Goal: Task Accomplishment & Management: Use online tool/utility

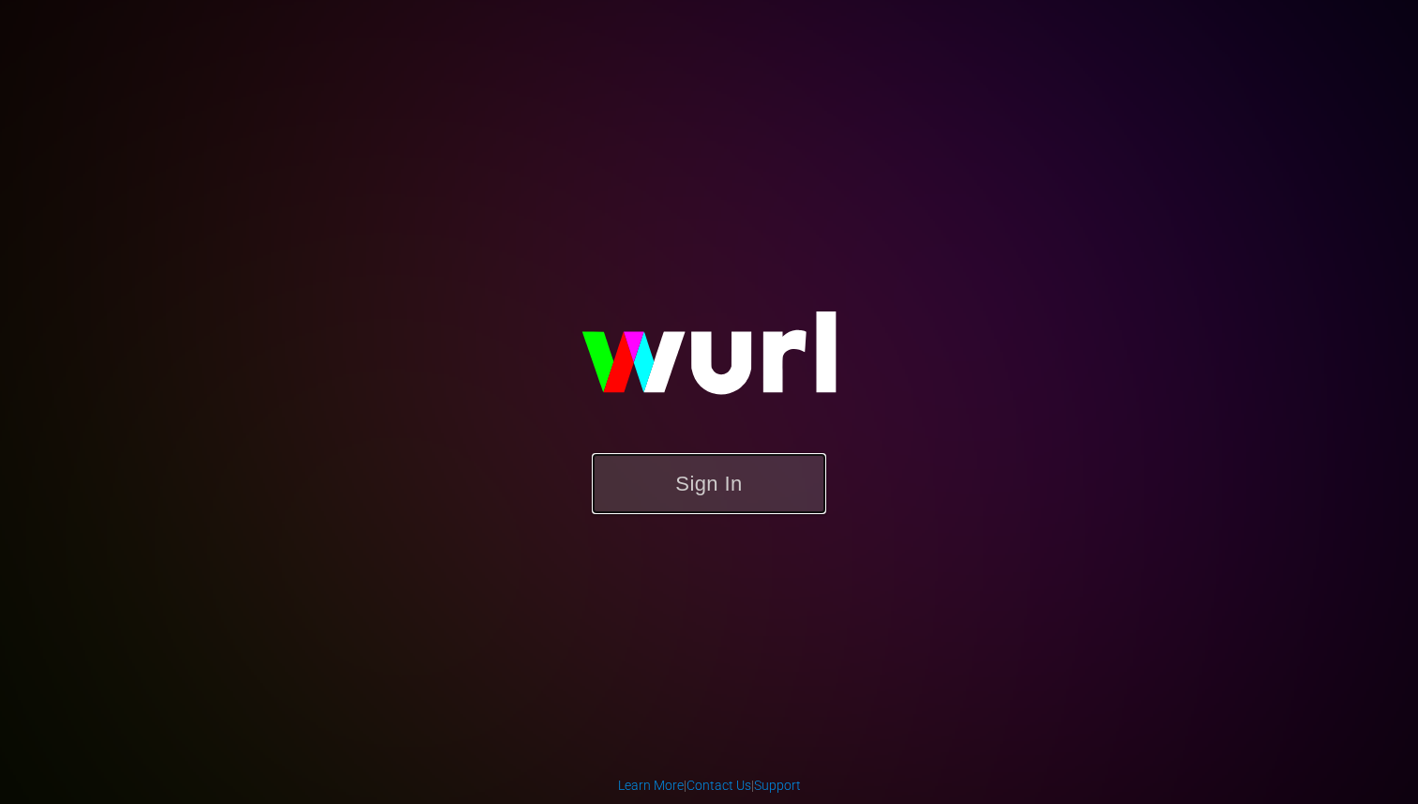
click at [723, 480] on button "Sign In" at bounding box center [709, 483] width 234 height 61
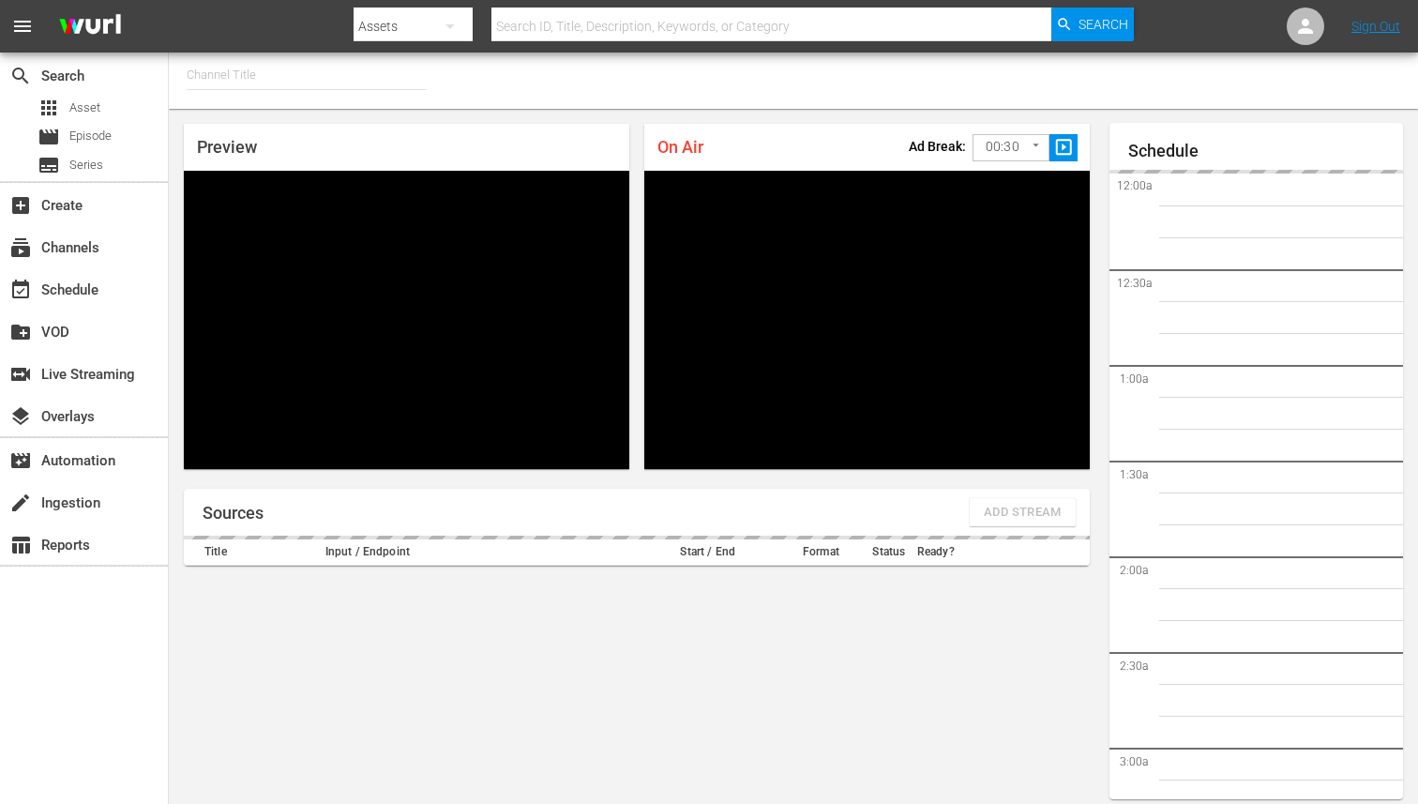
type input "FIFA+ English Global (1781)"
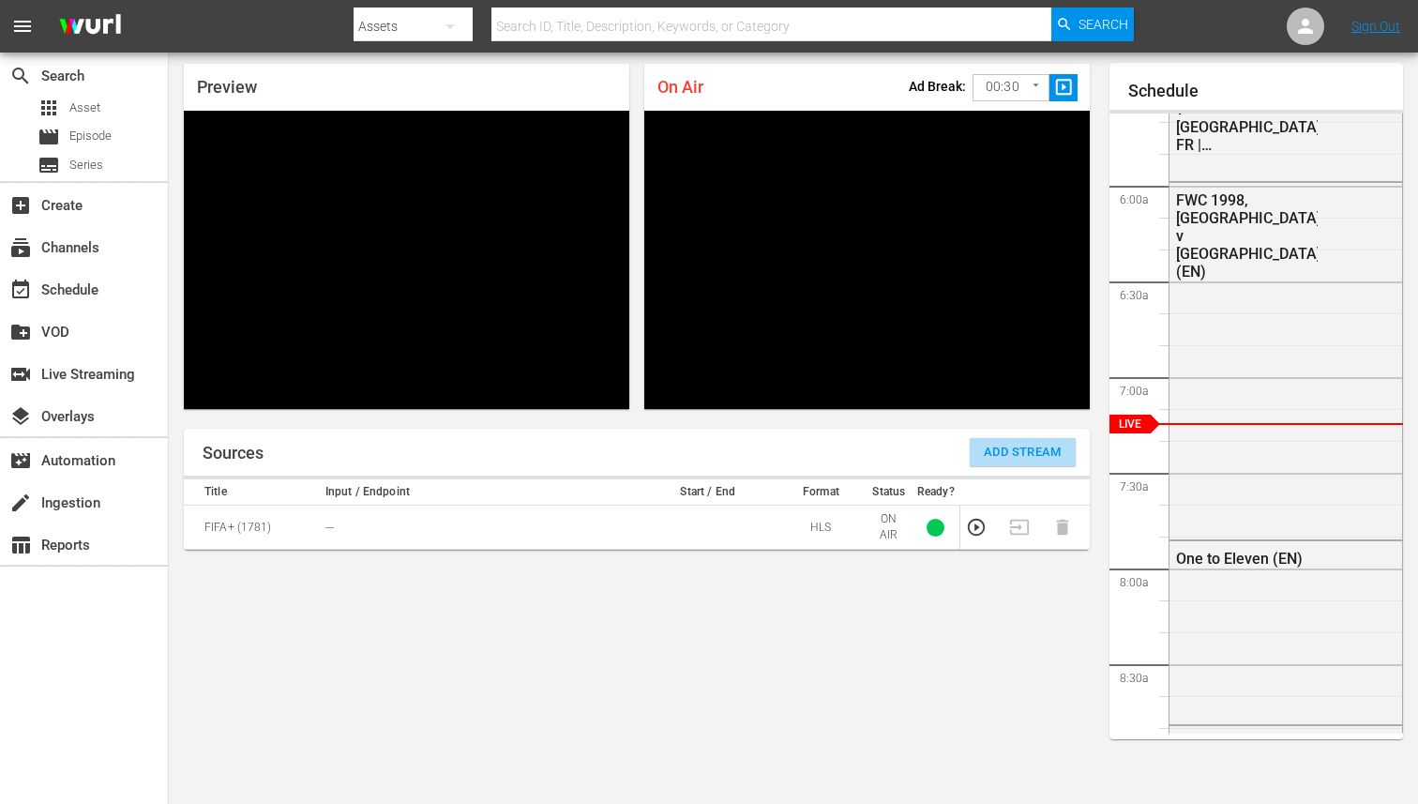
click at [985, 456] on span "Add Stream" at bounding box center [1023, 453] width 78 height 22
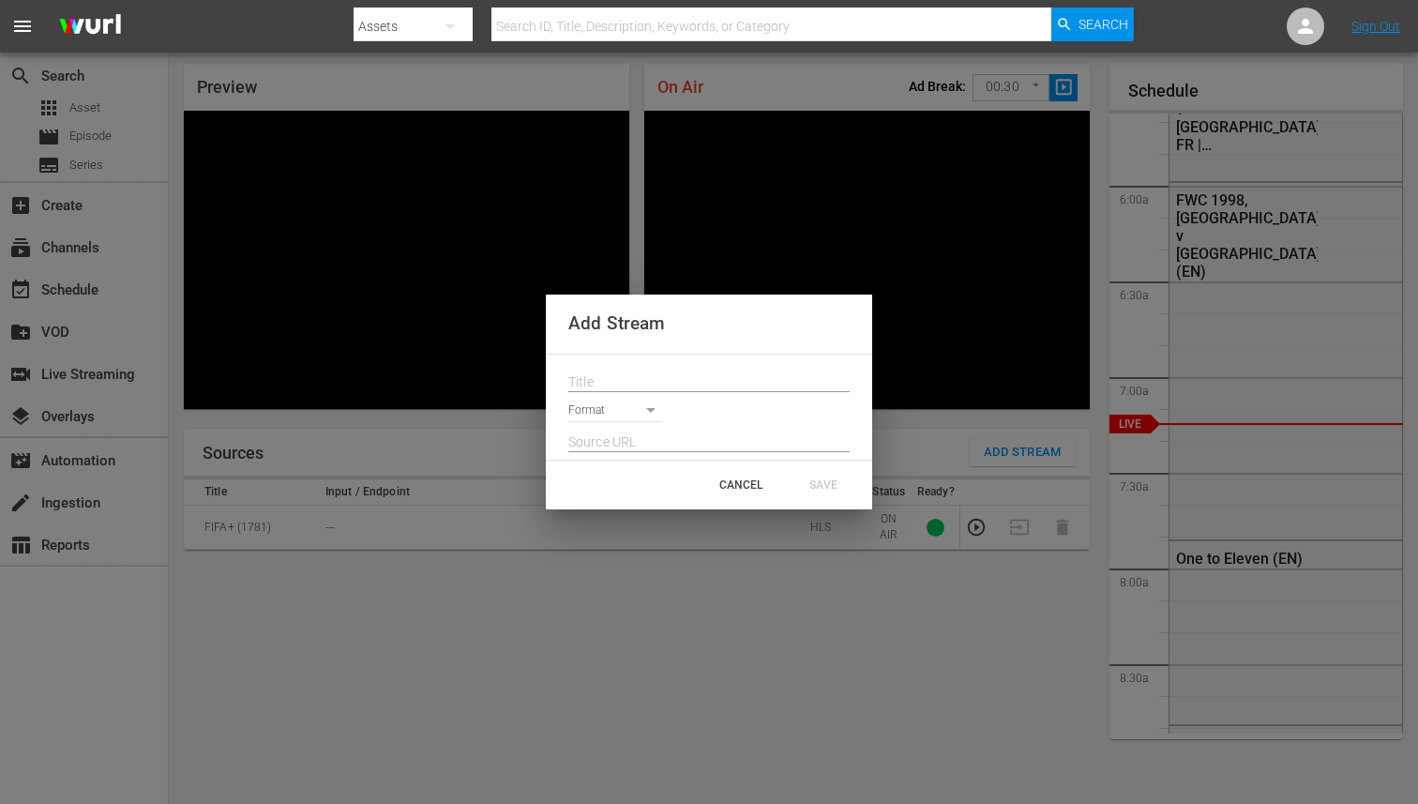
click at [695, 382] on input "text" at bounding box center [708, 383] width 281 height 28
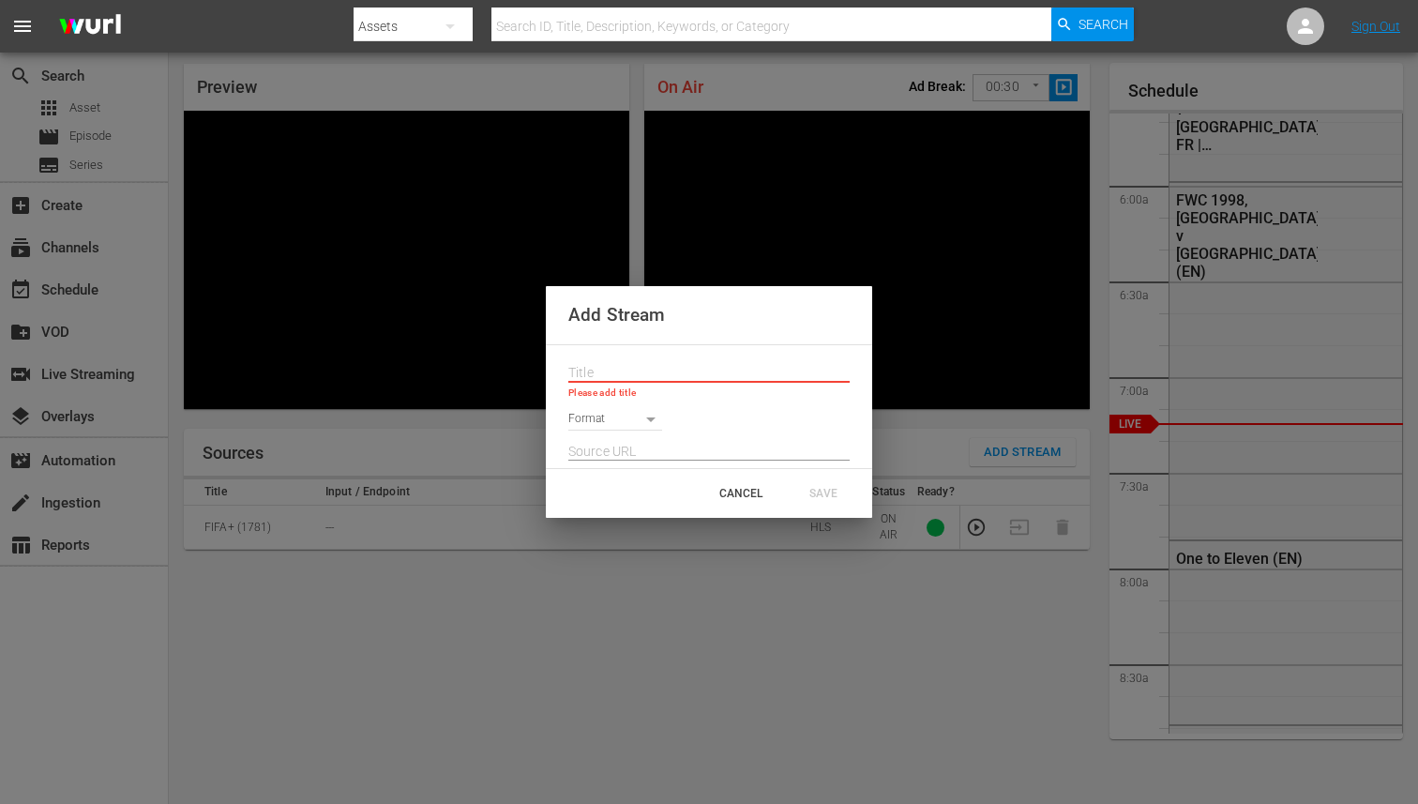
click at [676, 732] on div "Add Stream Please add title Format CANCEL SAVE" at bounding box center [709, 402] width 1418 height 804
click at [751, 497] on div "CANCEL" at bounding box center [741, 493] width 83 height 34
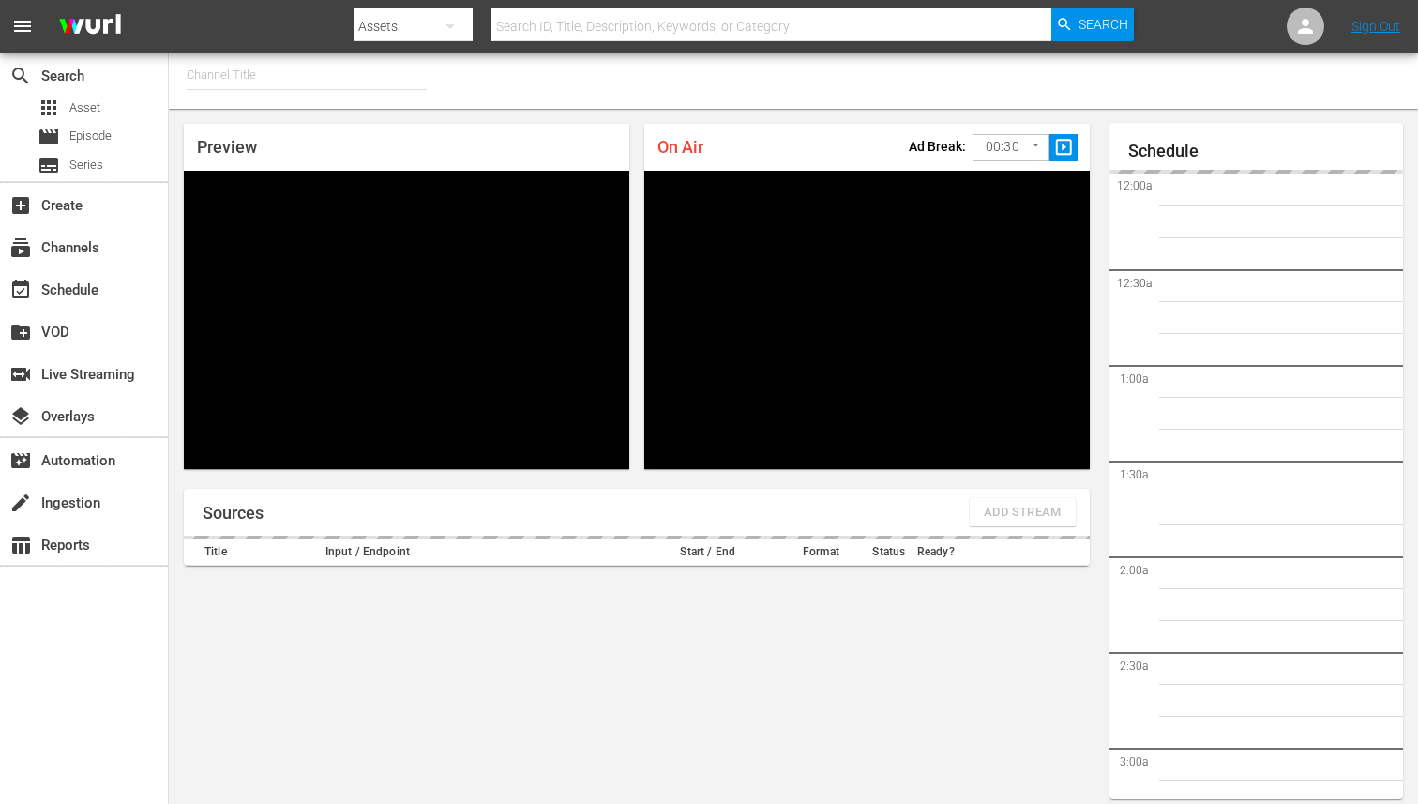
type input "FIFA+ [DEMOGRAPHIC_DATA] Local (1778)"
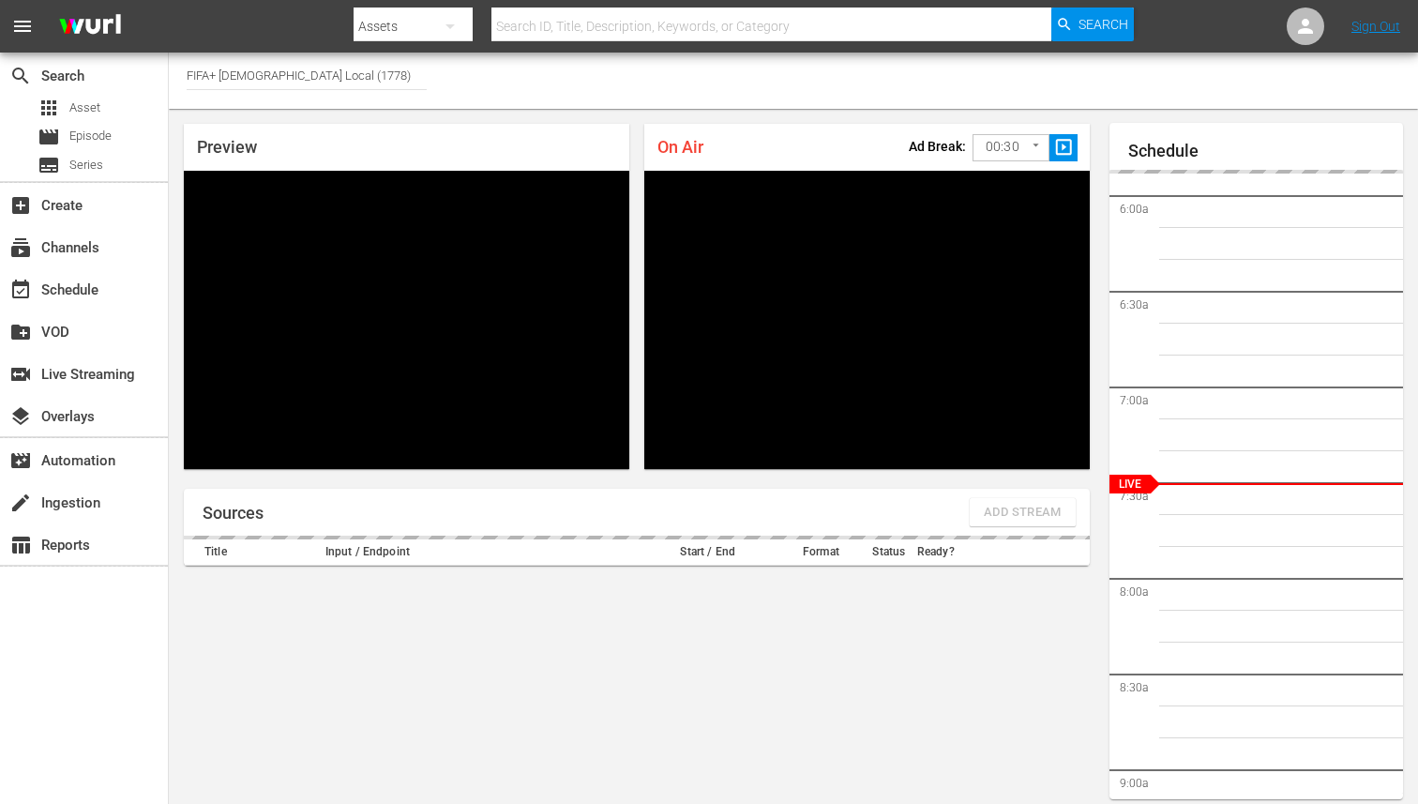
scroll to position [60, 0]
